Goal: Information Seeking & Learning: Understand process/instructions

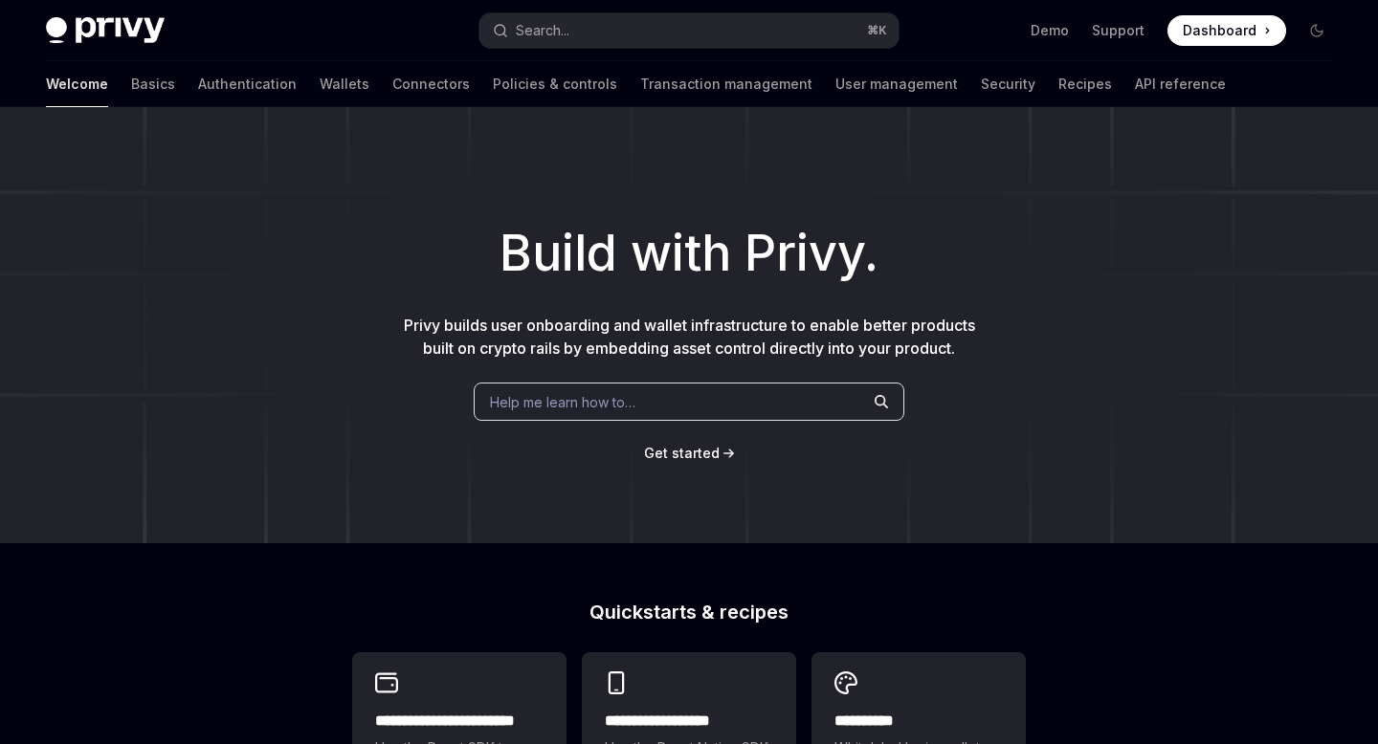
click at [671, 456] on span "Get started" at bounding box center [682, 453] width 76 height 16
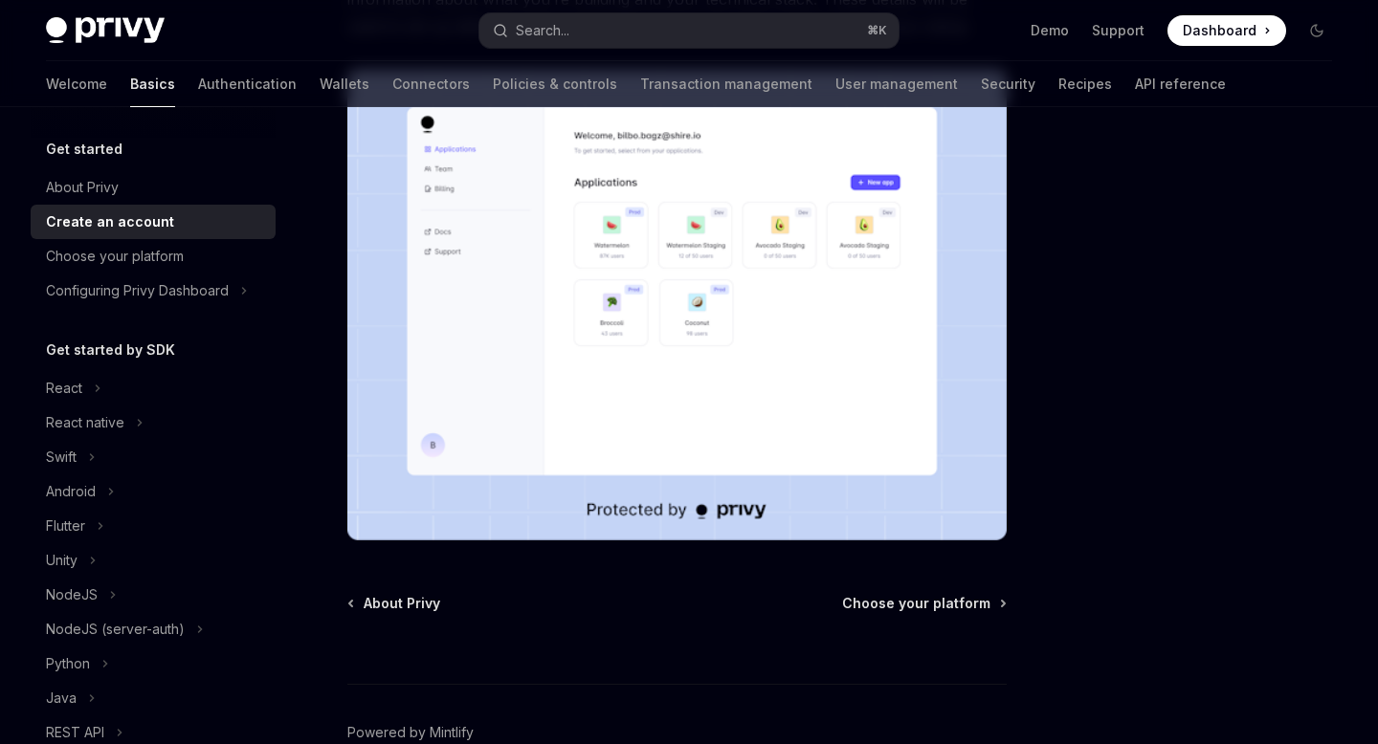
scroll to position [460, 0]
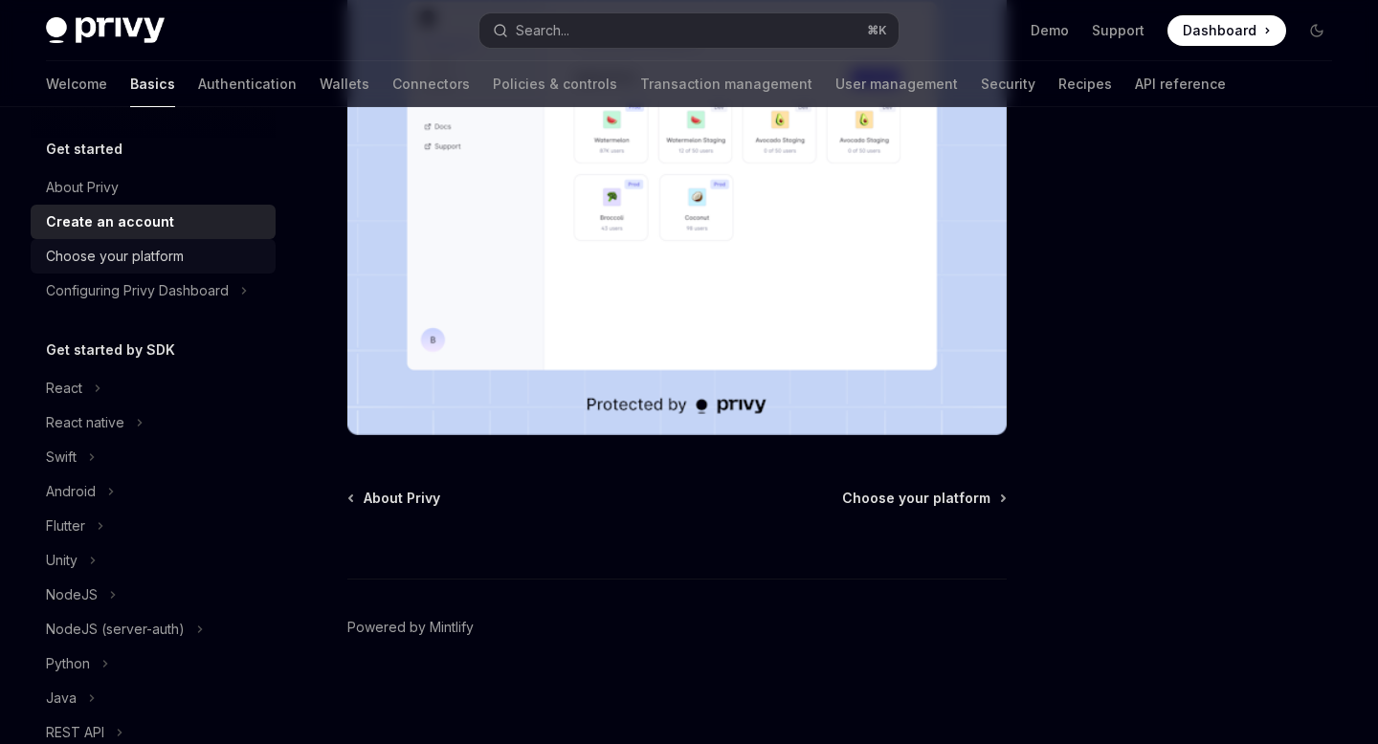
click at [103, 265] on div "Choose your platform" at bounding box center [115, 256] width 138 height 23
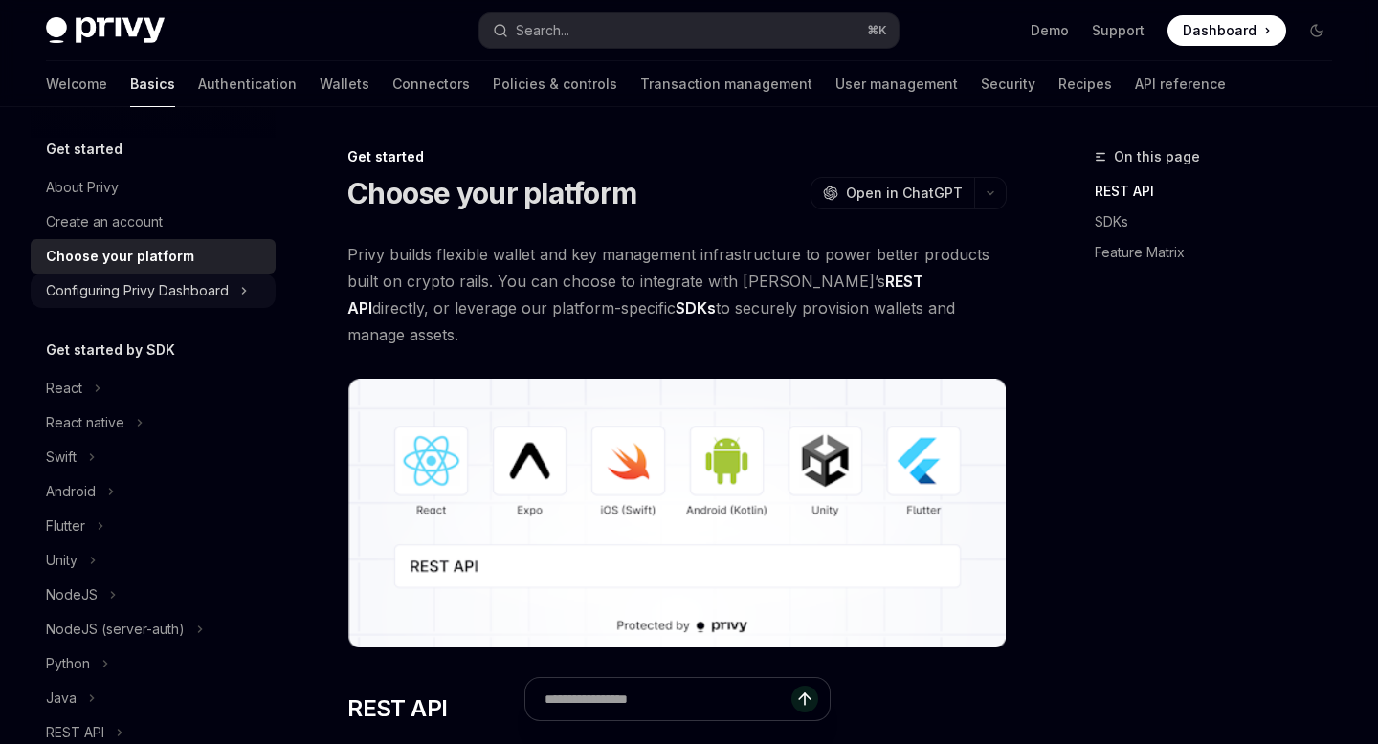
scroll to position [4, 0]
click at [198, 307] on div "Get started About Privy Create an account Choose your platform Configuring Priv…" at bounding box center [153, 572] width 245 height 876
click at [179, 292] on div "Configuring Privy Dashboard" at bounding box center [137, 287] width 183 height 23
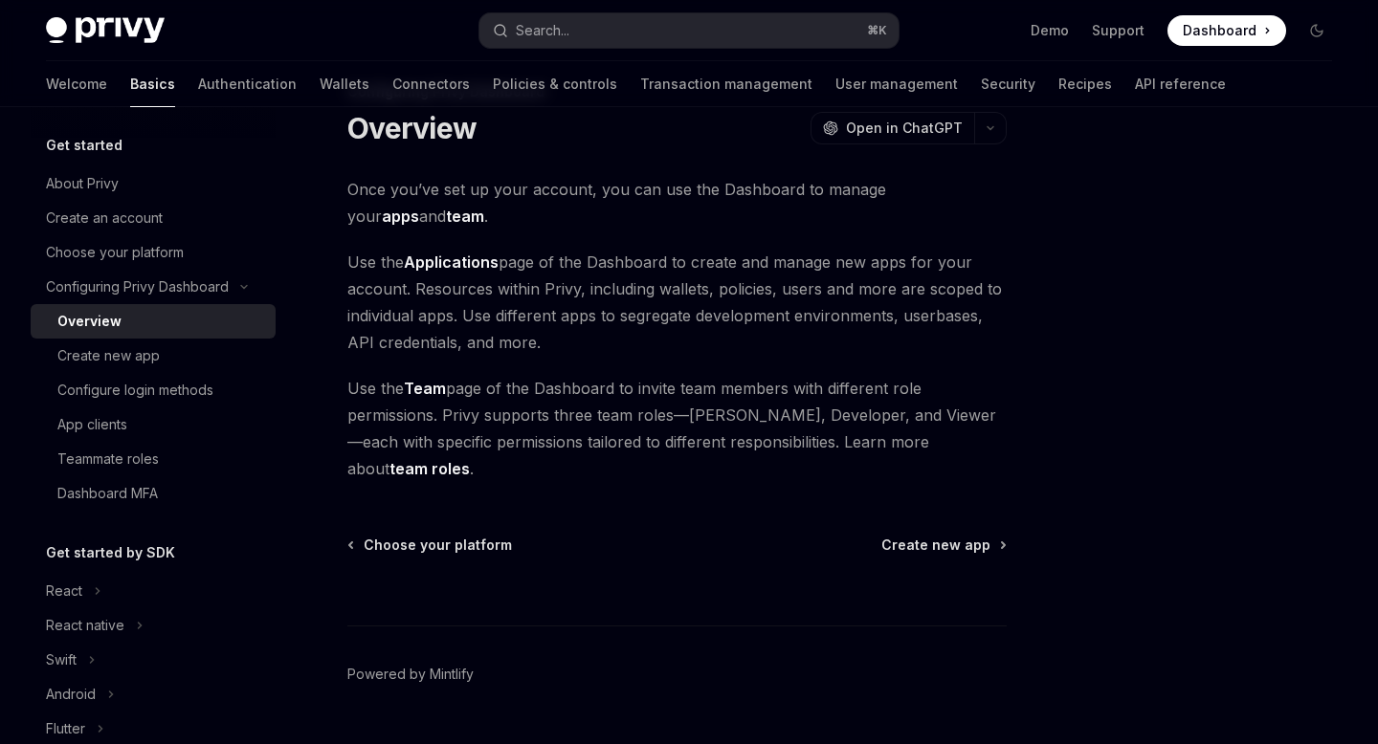
scroll to position [85, 0]
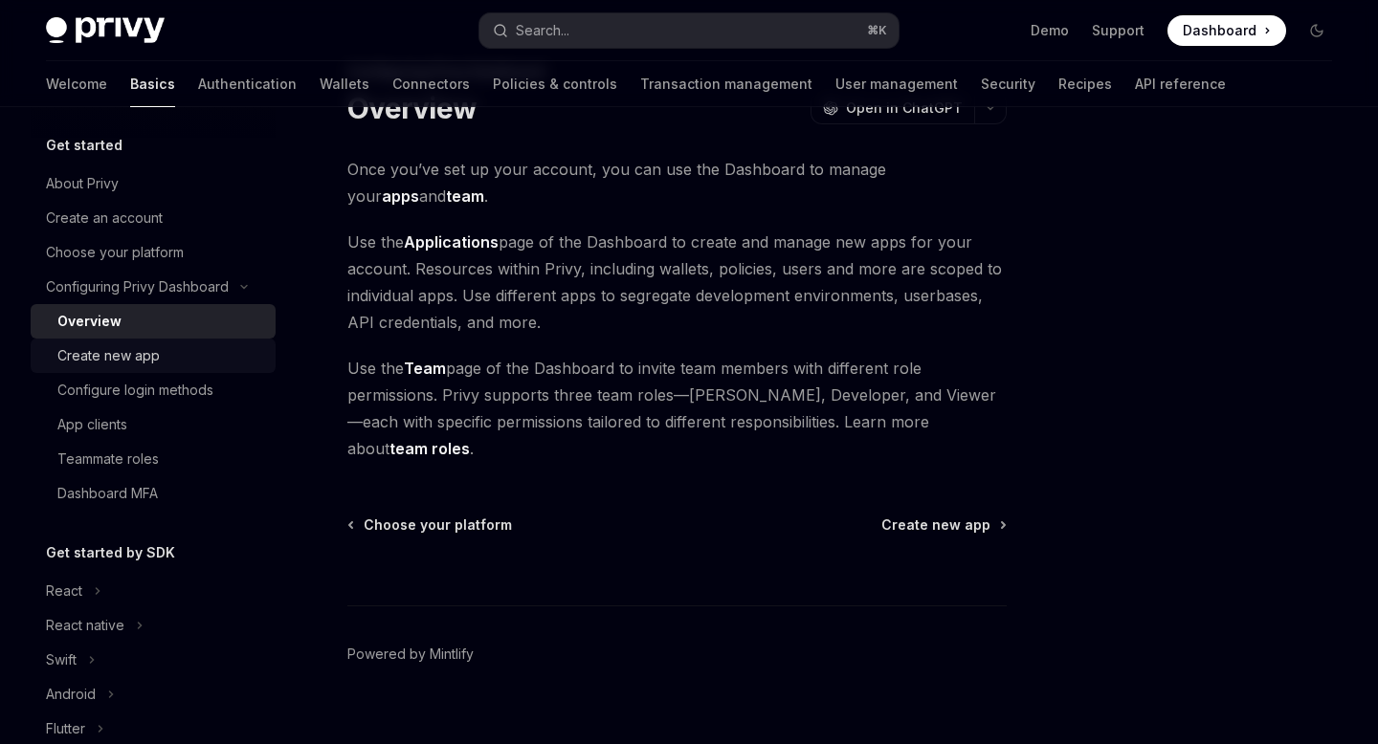
click at [126, 356] on div "Create new app" at bounding box center [108, 355] width 102 height 23
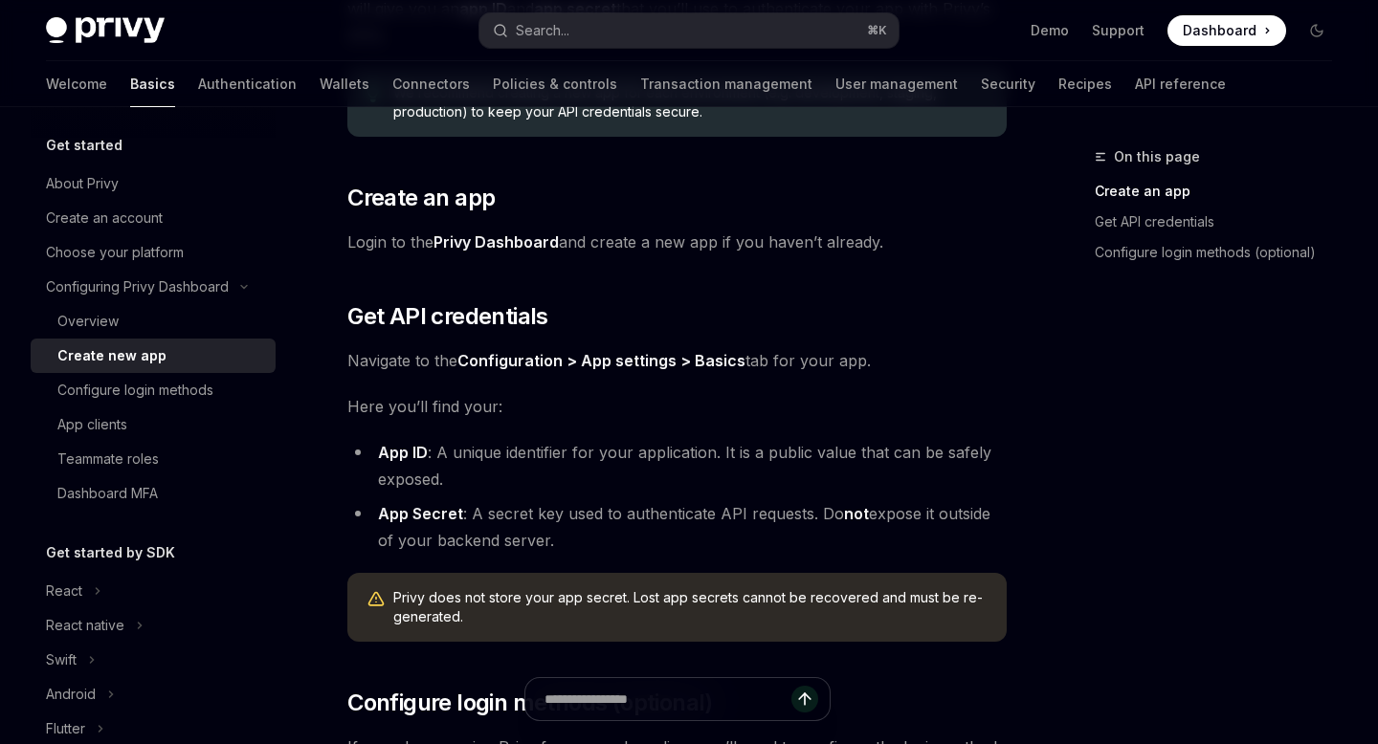
scroll to position [293, 0]
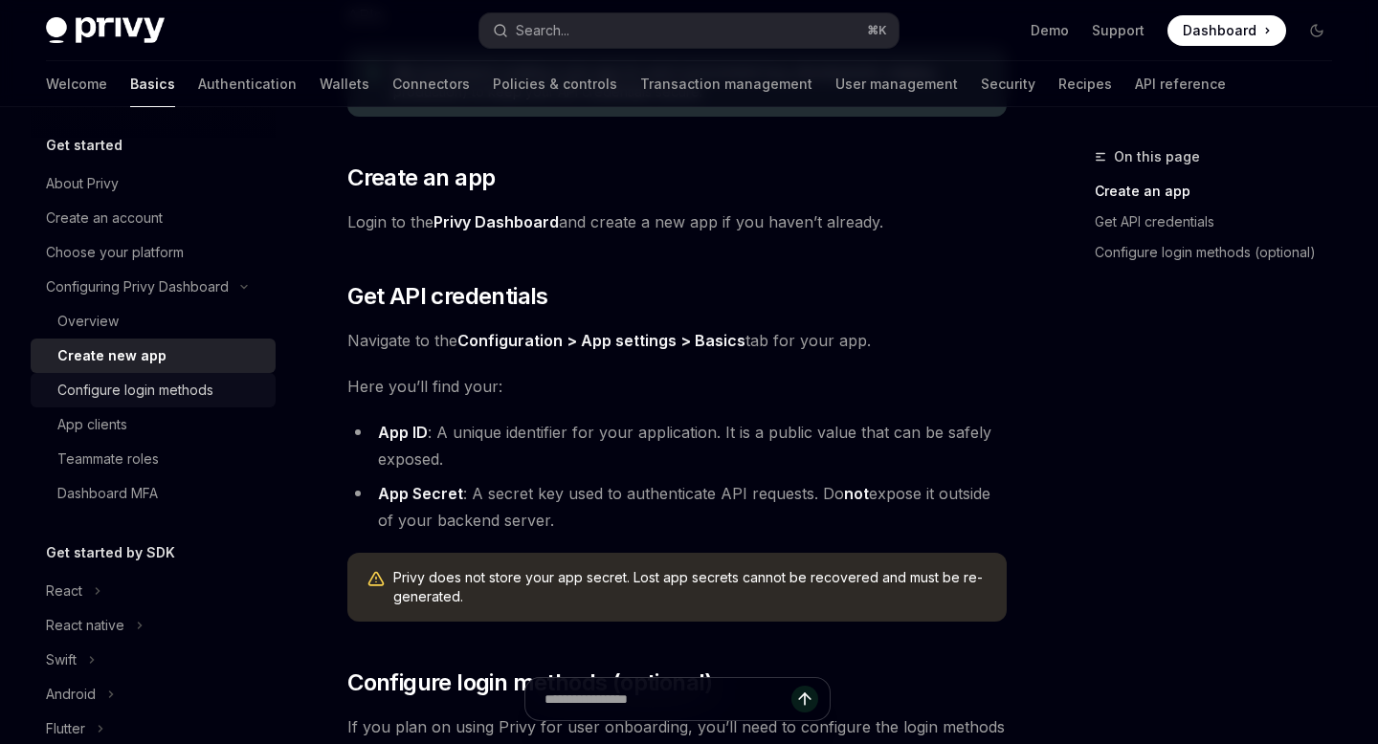
click at [151, 387] on div "Configure login methods" at bounding box center [135, 390] width 156 height 23
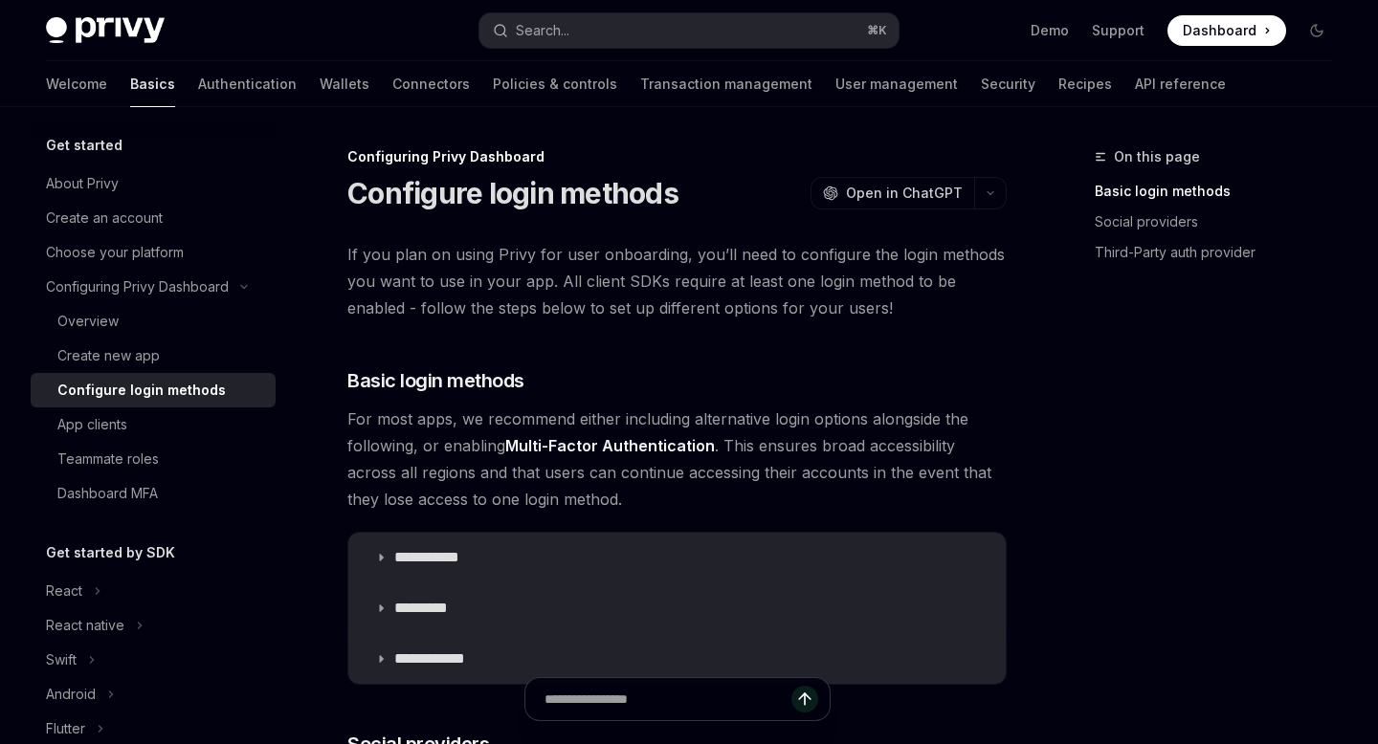
type textarea "*"
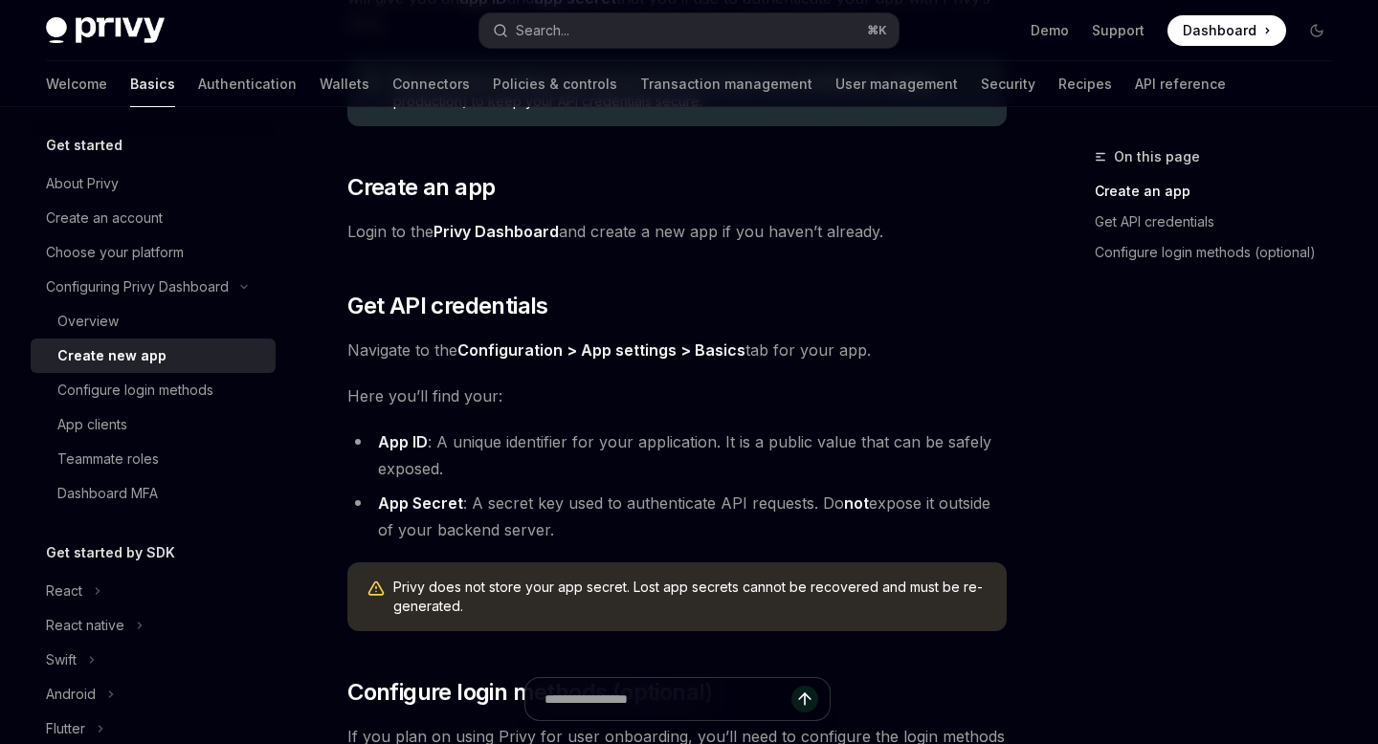
scroll to position [293, 0]
